Goal: Register for event/course

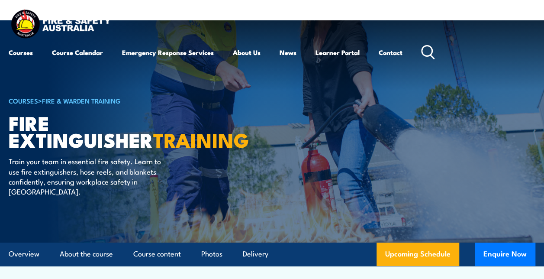
click at [0, 0] on div "COURSE TOPICS All Course Topics Aviation Safety Training Confined Space Trainin…" at bounding box center [0, 0] width 0 height 0
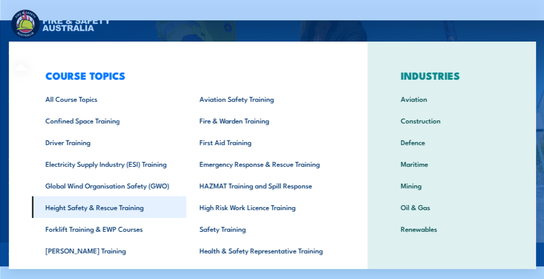
click at [102, 207] on link "Height Safety & Rescue Training" at bounding box center [109, 207] width 154 height 22
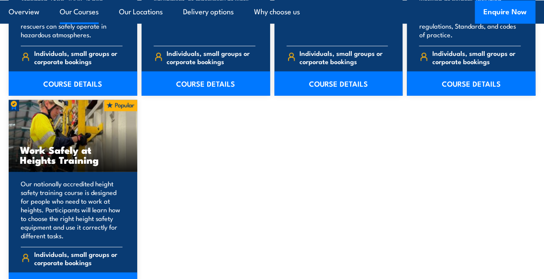
scroll to position [1082, 0]
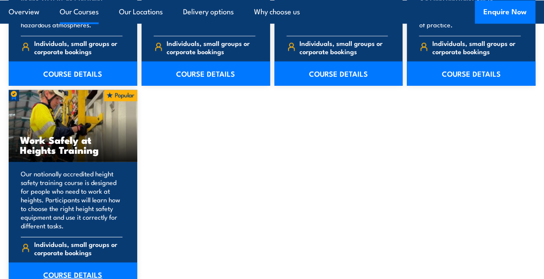
click at [69, 266] on link "COURSE DETAILS" at bounding box center [73, 274] width 129 height 24
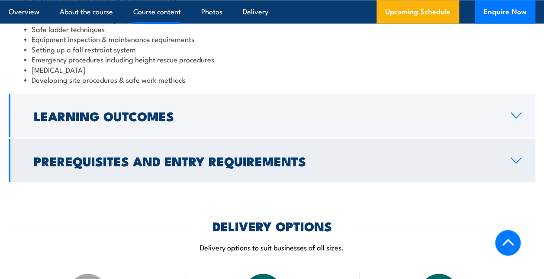
scroll to position [822, 0]
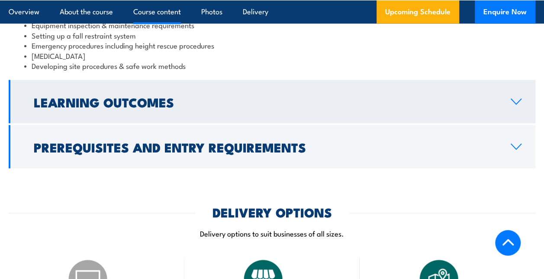
click at [511, 104] on icon at bounding box center [516, 101] width 12 height 7
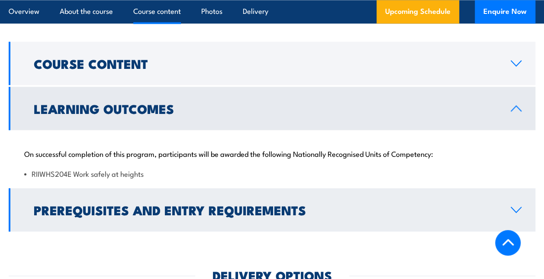
scroll to position [724, 0]
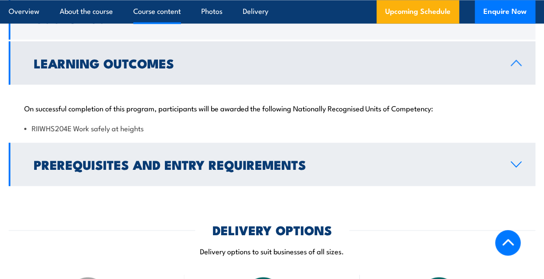
click at [519, 163] on icon at bounding box center [516, 163] width 10 height 5
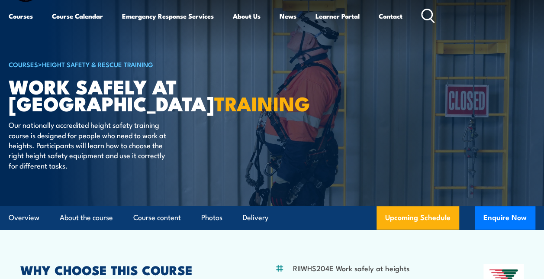
scroll to position [0, 0]
